Goal: Task Accomplishment & Management: Use online tool/utility

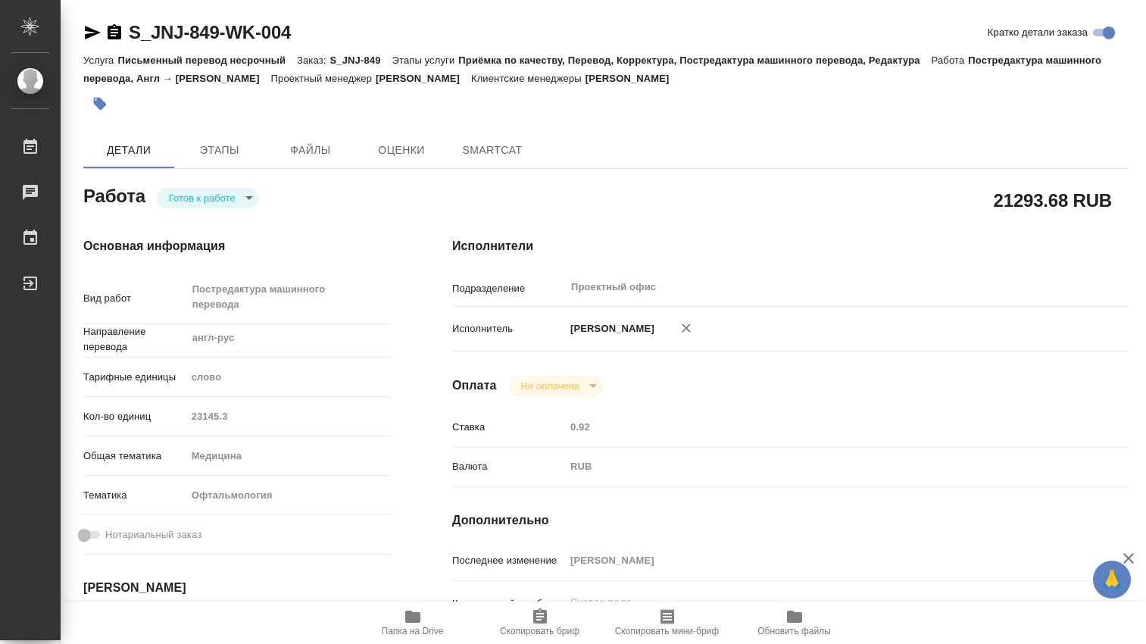
type textarea "x"
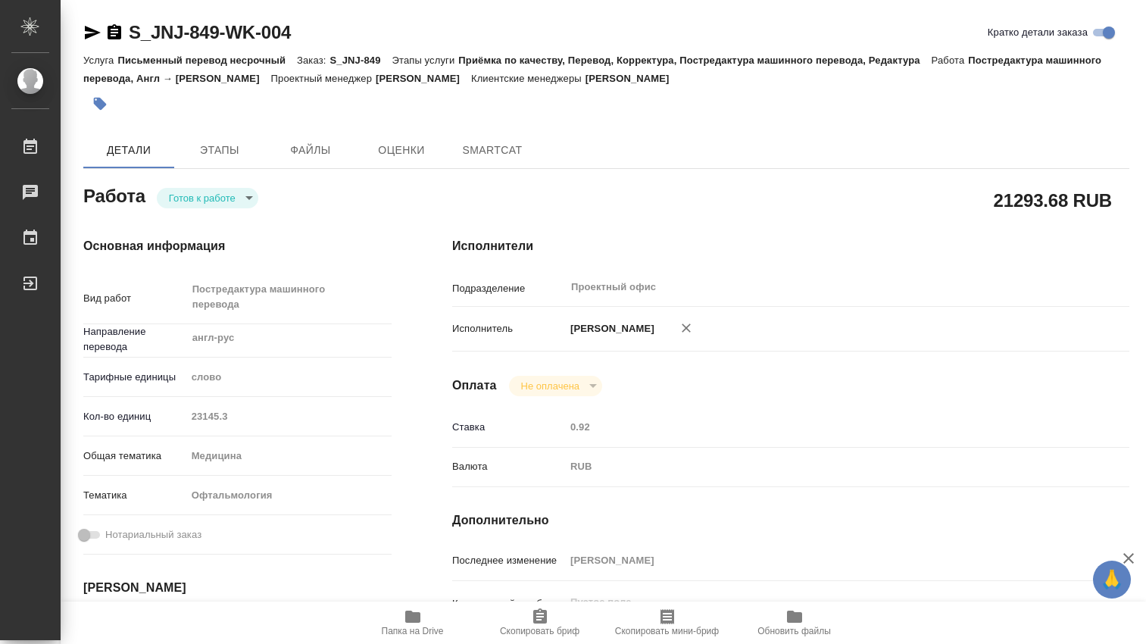
type textarea "x"
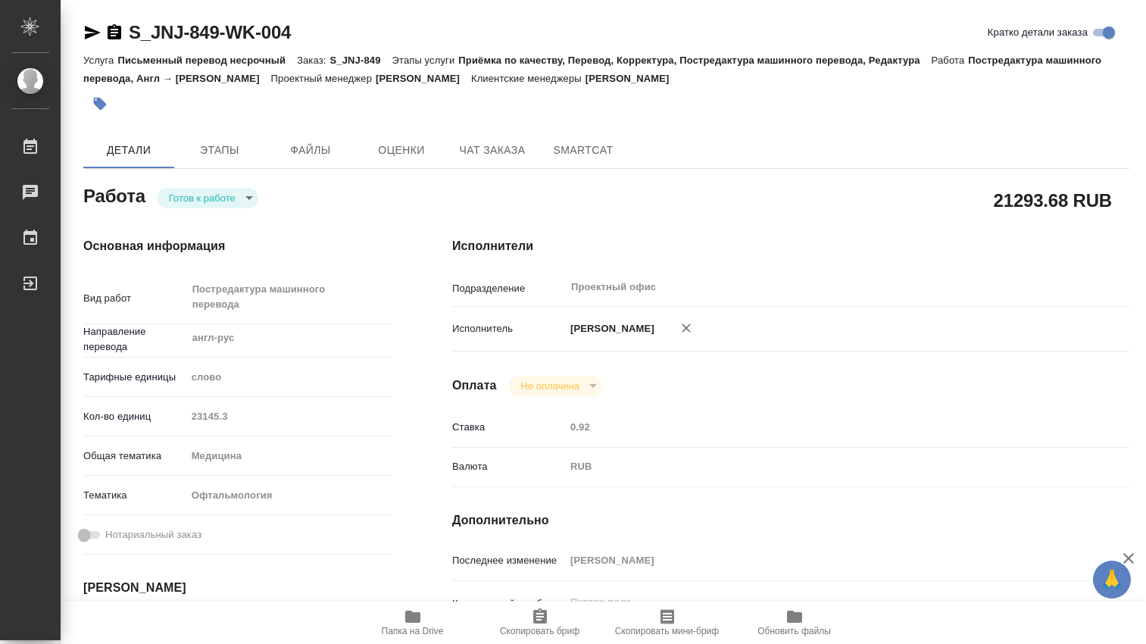
scroll to position [252, 0]
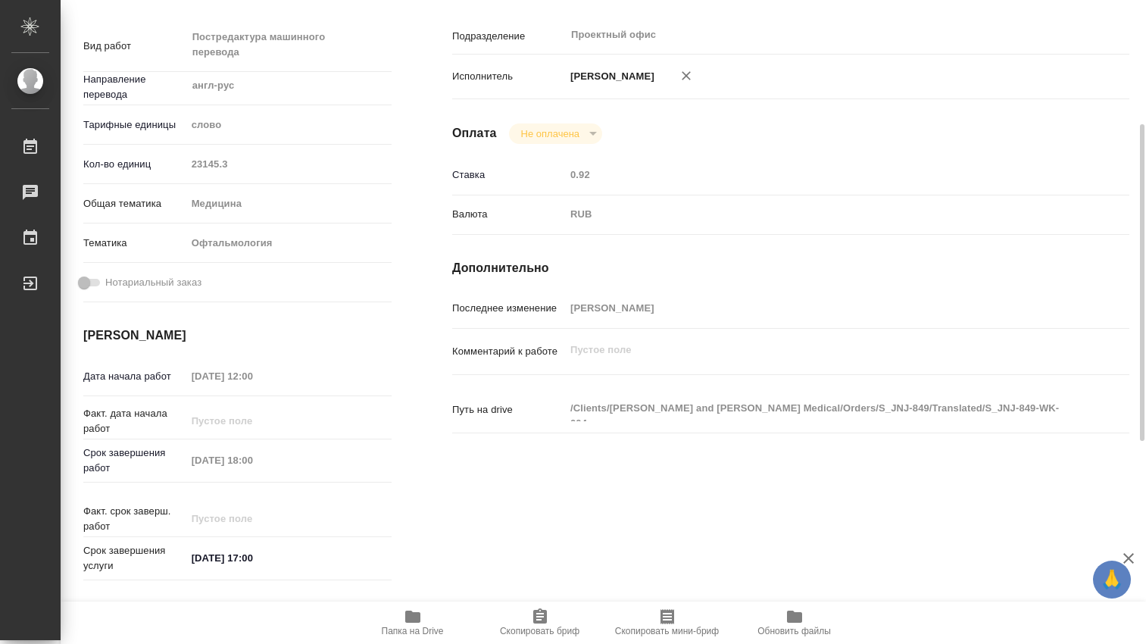
type textarea "x"
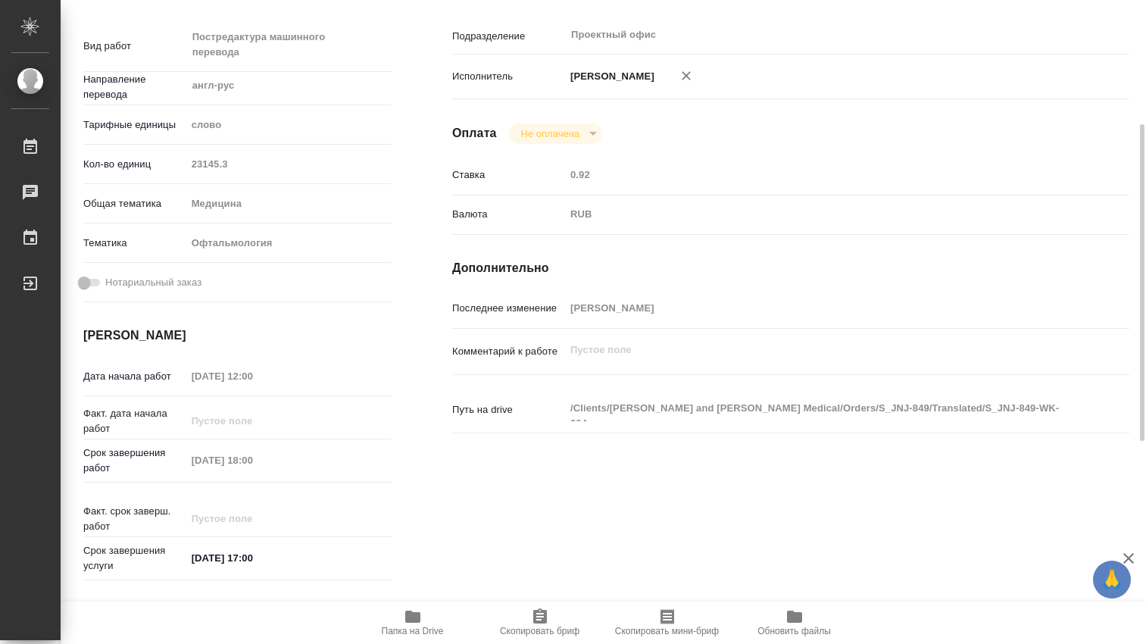
type textarea "x"
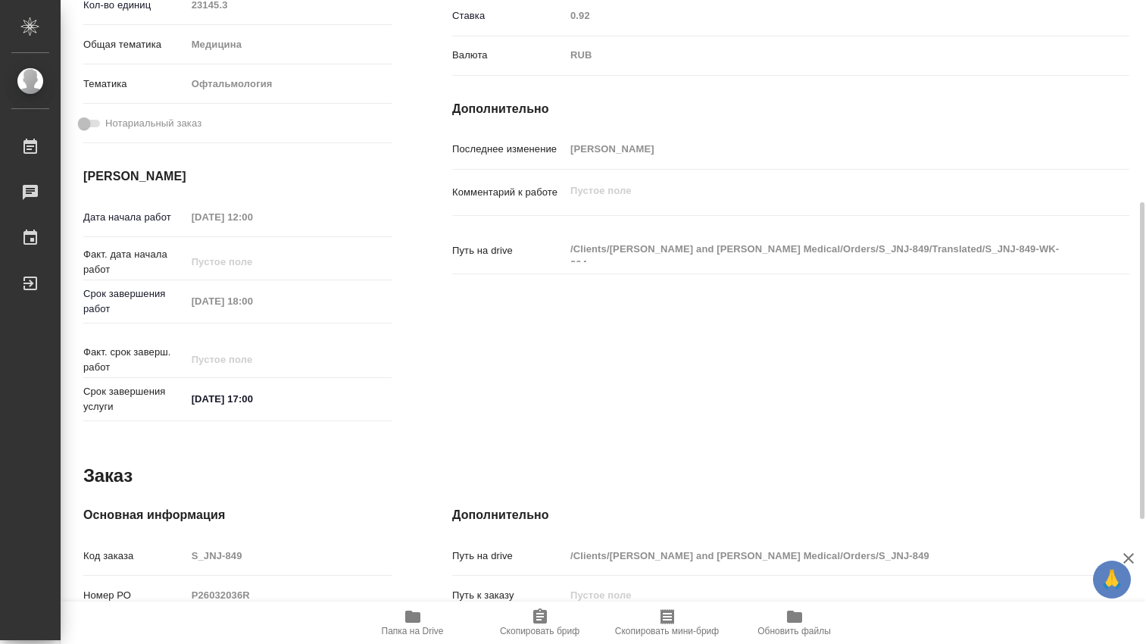
scroll to position [0, 0]
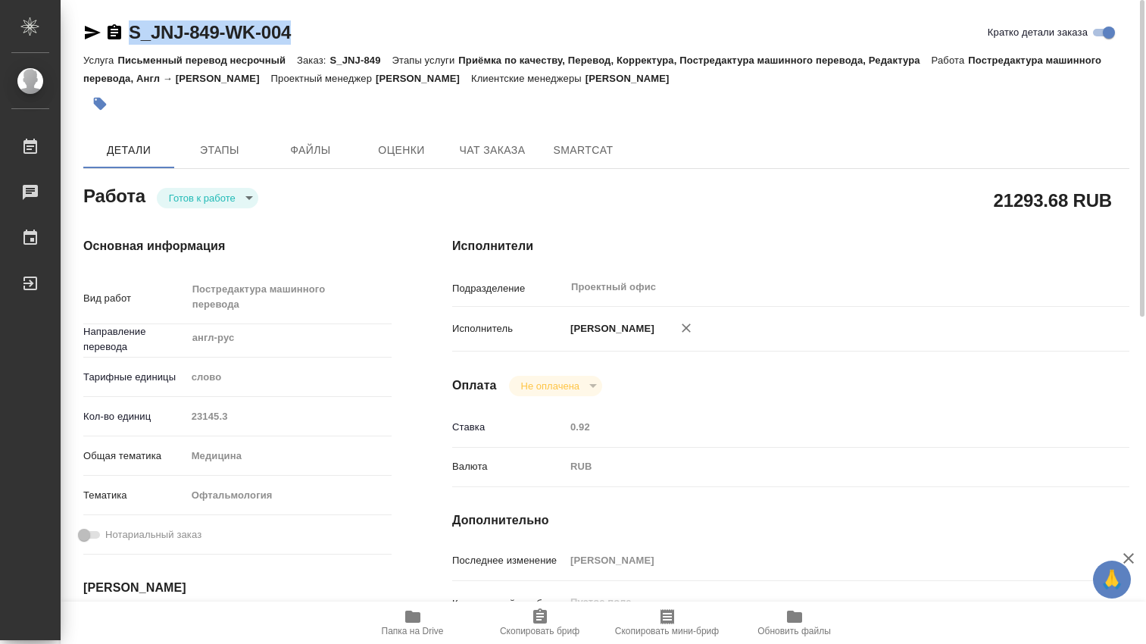
drag, startPoint x: 332, startPoint y: 33, endPoint x: 123, endPoint y: 31, distance: 208.2
click at [123, 31] on div "S_JNJ-849-WK-004 Кратко детали заказа" at bounding box center [606, 32] width 1046 height 24
copy link "S_JNJ-849-WK-004"
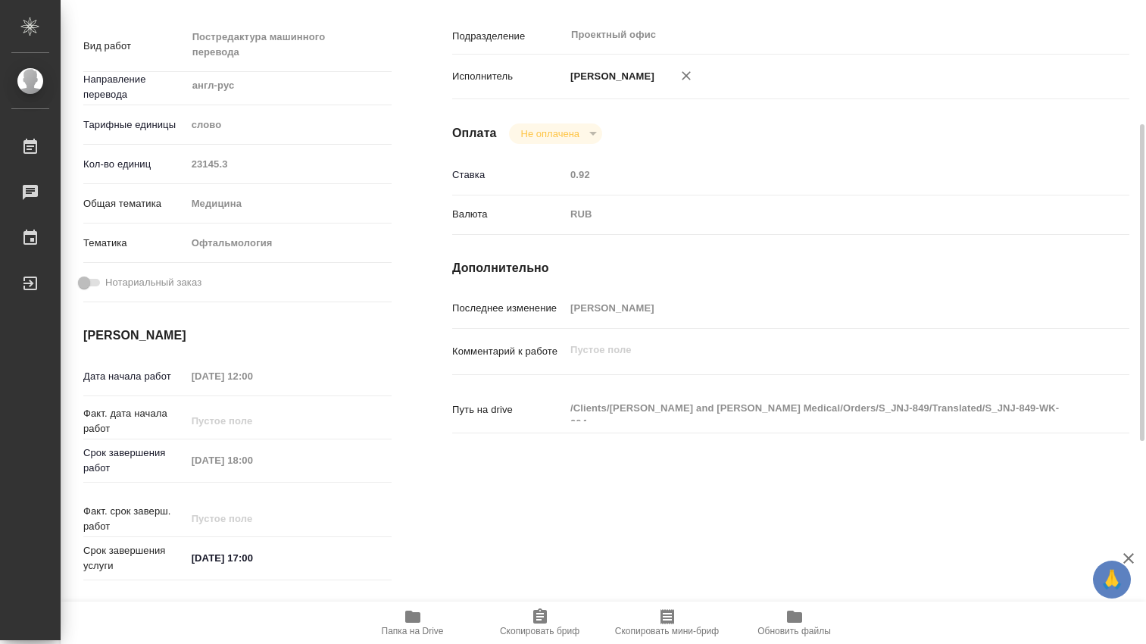
scroll to position [504, 0]
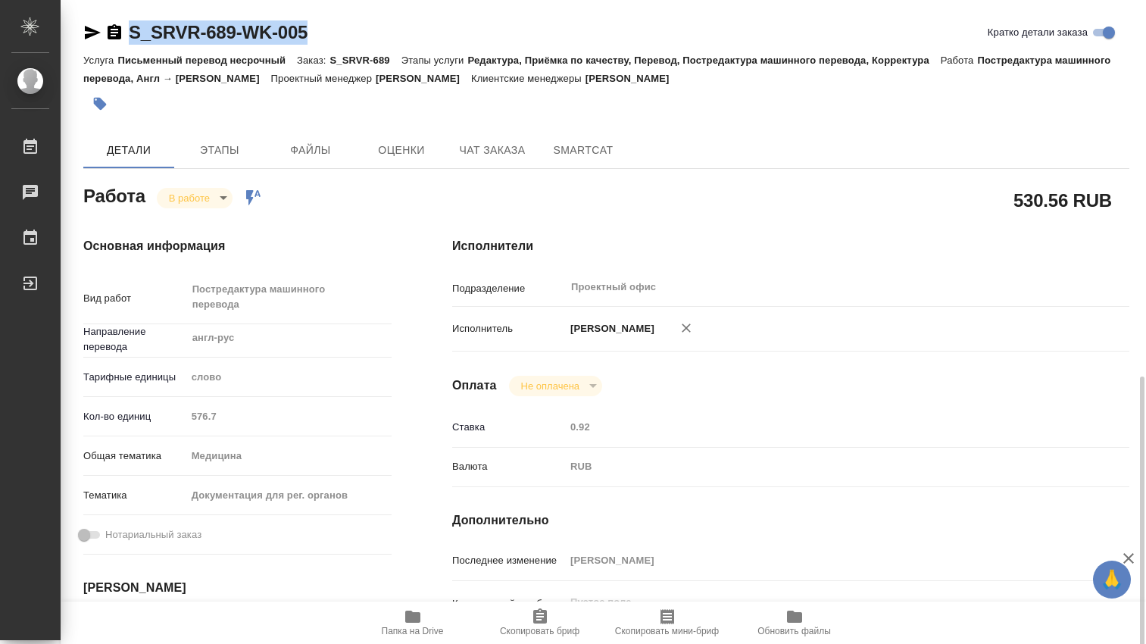
scroll to position [252, 0]
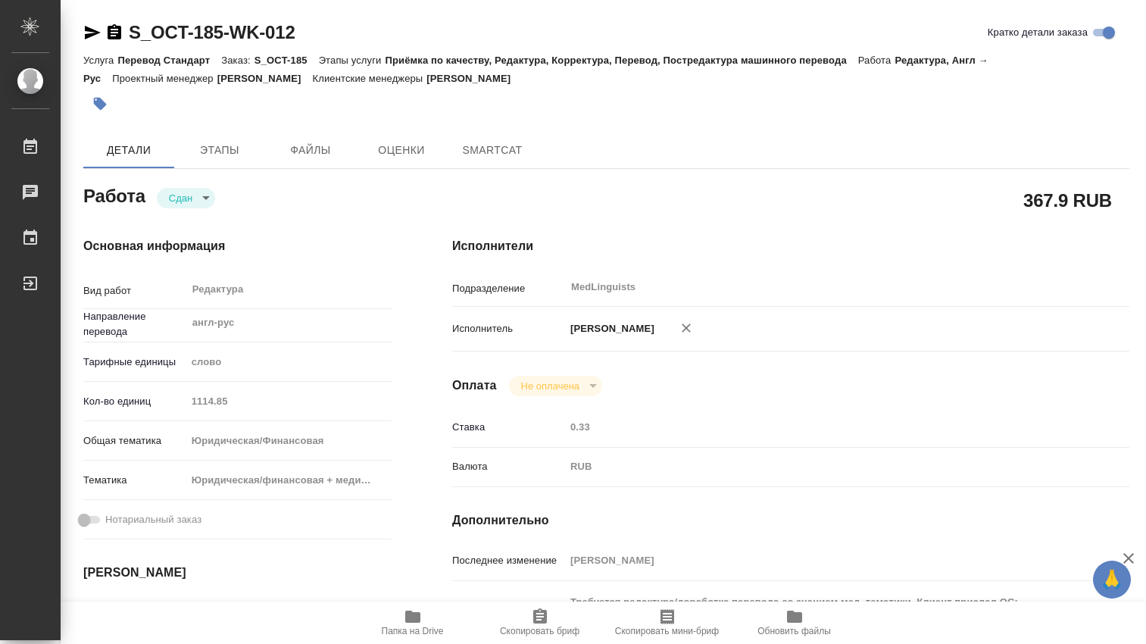
type textarea "x"
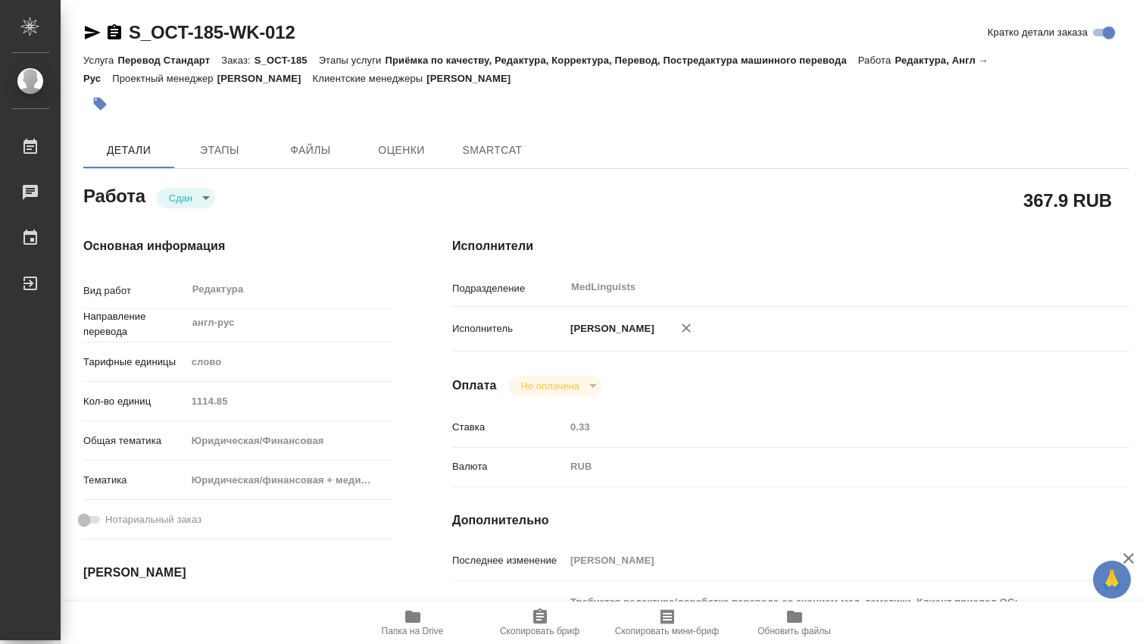
type textarea "x"
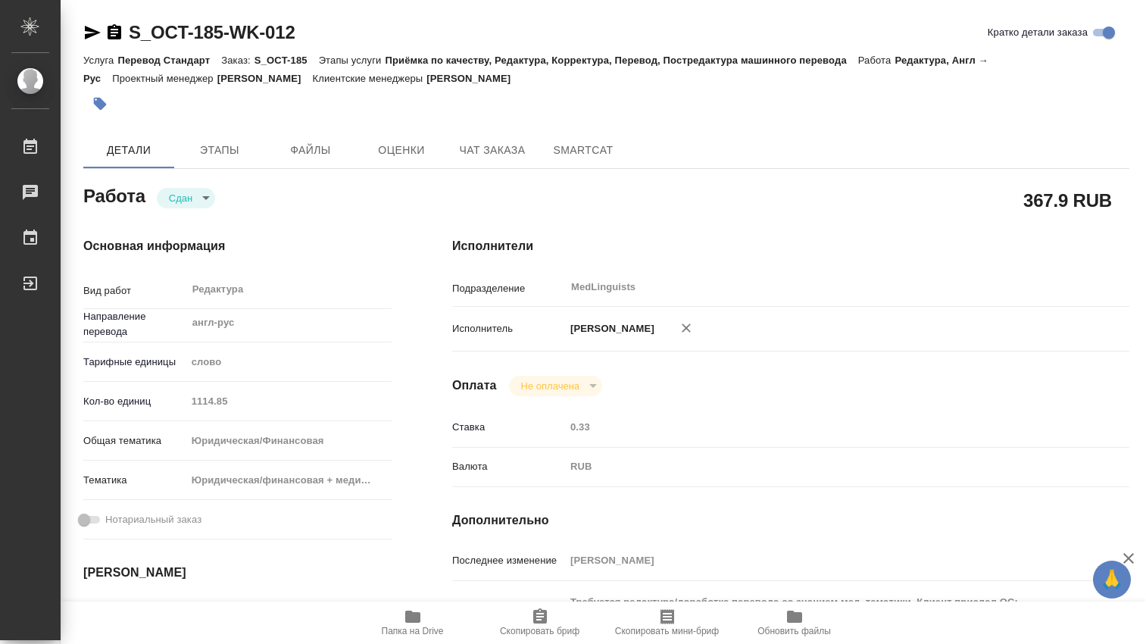
type textarea "x"
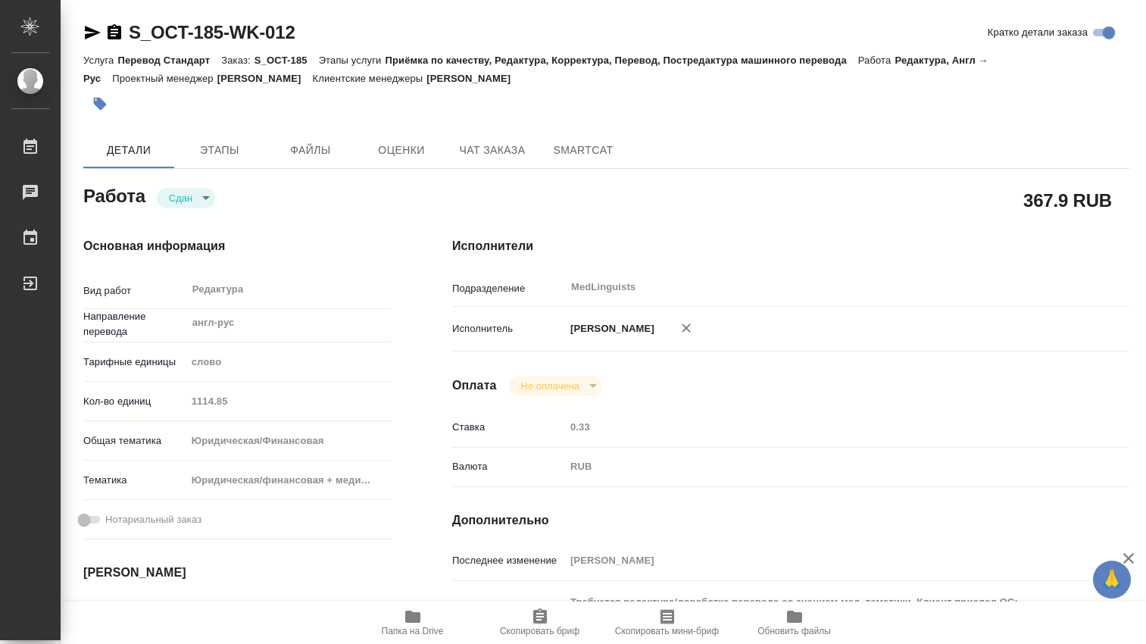
type textarea "x"
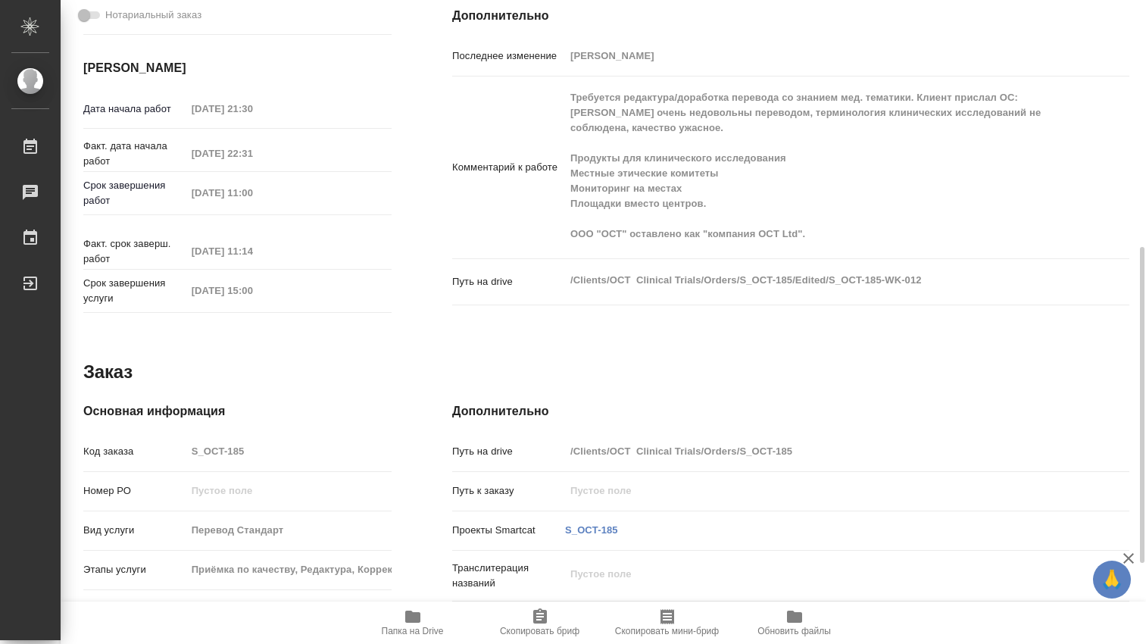
scroll to position [668, 0]
